Goal: Transaction & Acquisition: Subscribe to service/newsletter

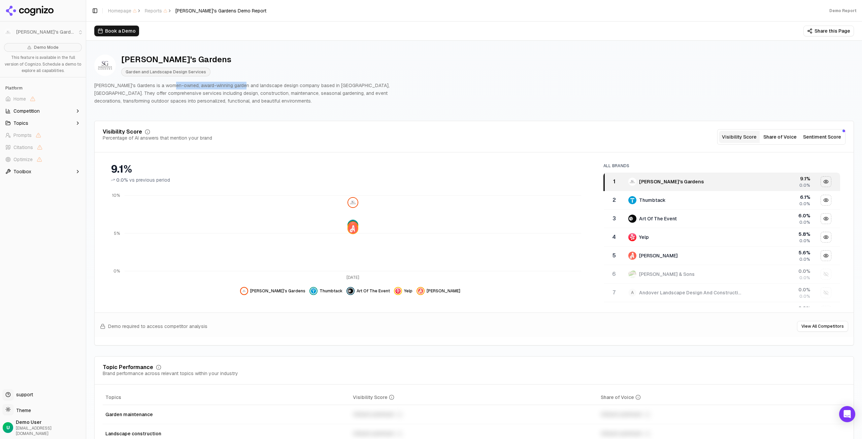
drag, startPoint x: 172, startPoint y: 85, endPoint x: 240, endPoint y: 86, distance: 67.7
click at [240, 86] on p "Samantha's Gardens is a women-owned, award-winning garden and landscape design …" at bounding box center [245, 93] width 302 height 23
drag, startPoint x: 127, startPoint y: 95, endPoint x: 319, endPoint y: 95, distance: 192.3
click at [340, 93] on p "Samantha's Gardens is a women-owned, award-winning garden and landscape design …" at bounding box center [245, 93] width 302 height 23
click at [195, 105] on div "Samantha's Gardens Garden and Landscape Design Services Samantha's Gardens is a…" at bounding box center [474, 79] width 760 height 61
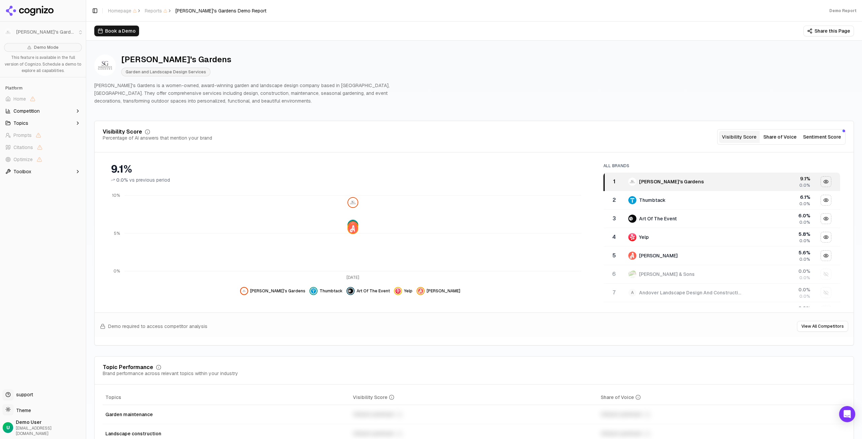
click at [770, 141] on button "Share of Voice" at bounding box center [780, 137] width 41 height 12
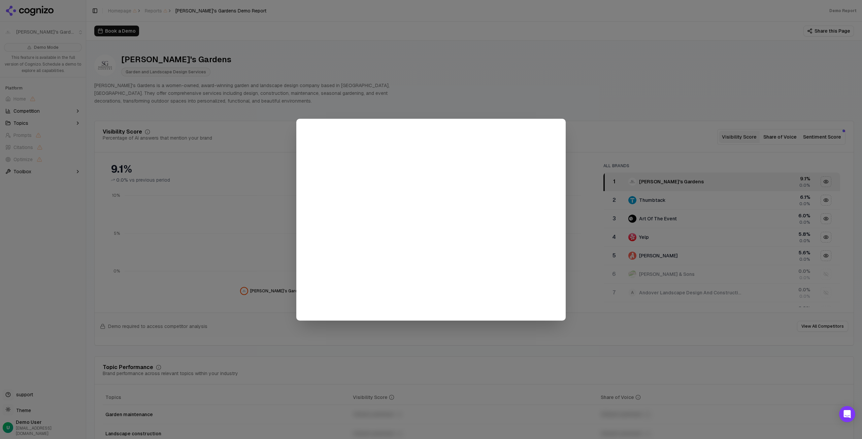
click at [568, 128] on div at bounding box center [431, 219] width 862 height 439
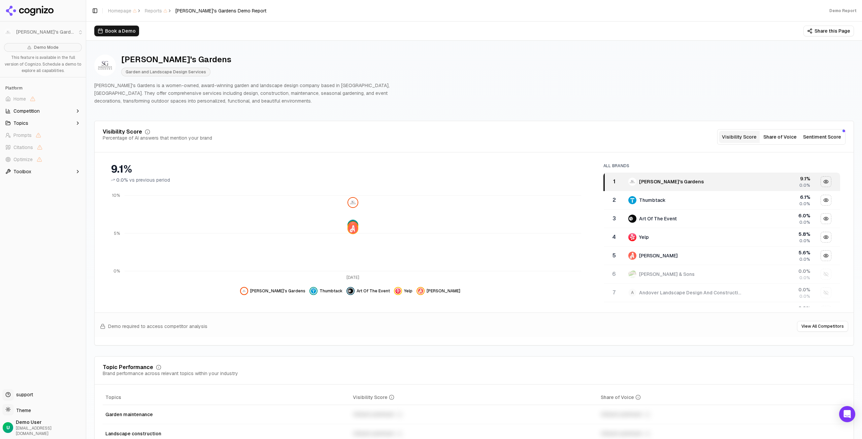
click at [807, 138] on button "Sentiment Score" at bounding box center [821, 137] width 43 height 12
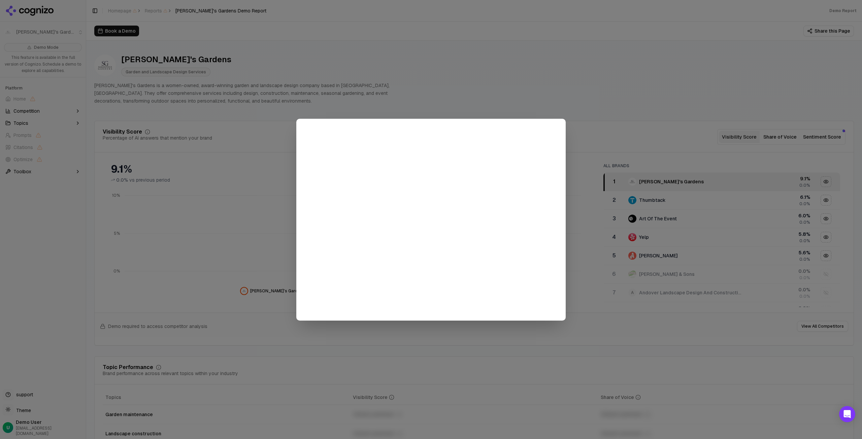
click at [609, 121] on div at bounding box center [431, 219] width 862 height 439
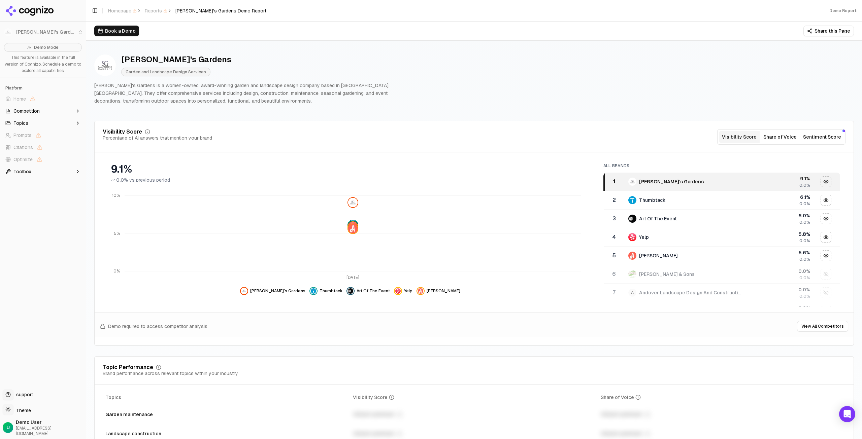
click at [49, 123] on button "Topics" at bounding box center [43, 123] width 80 height 11
click at [49, 115] on button "Competition" at bounding box center [43, 111] width 80 height 11
click at [24, 259] on span "Toolbox" at bounding box center [22, 258] width 18 height 7
click at [52, 9] on icon at bounding box center [50, 10] width 5 height 5
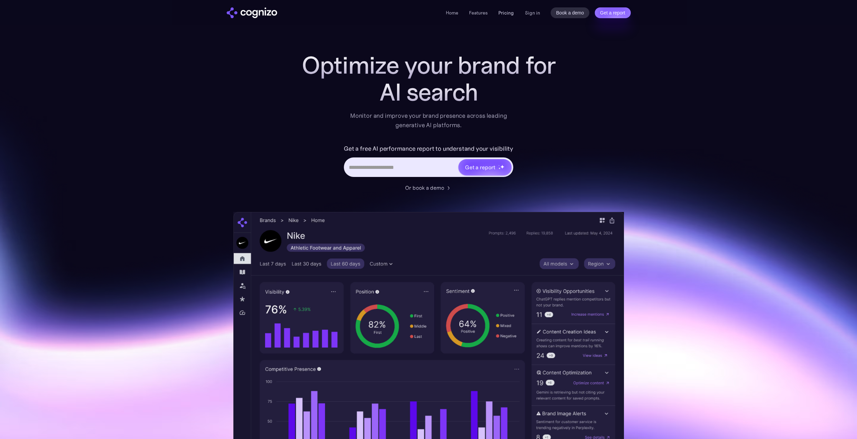
click at [503, 13] on link "Pricing" at bounding box center [505, 13] width 15 height 6
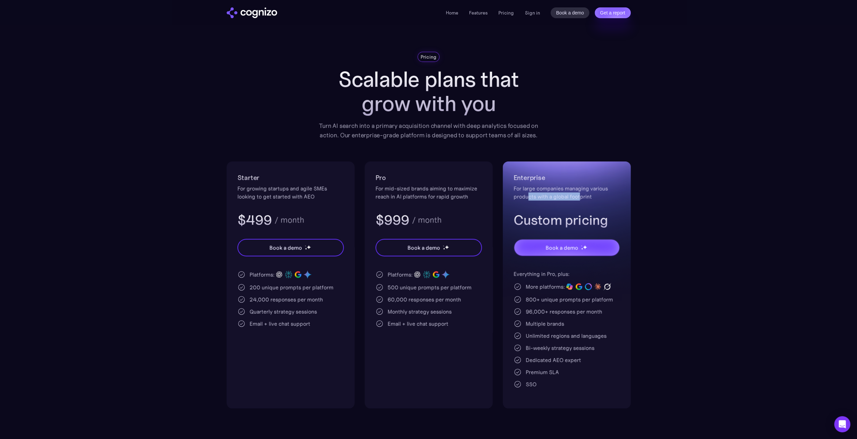
drag, startPoint x: 528, startPoint y: 195, endPoint x: 579, endPoint y: 194, distance: 50.5
click at [579, 194] on div "For large companies managing various products with a global footprint" at bounding box center [567, 193] width 106 height 16
click at [409, 119] on div "Pricing Scalable plans that grow with you Turn AI search into a primary acquisi…" at bounding box center [428, 96] width 229 height 88
